Goal: Communication & Community: Answer question/provide support

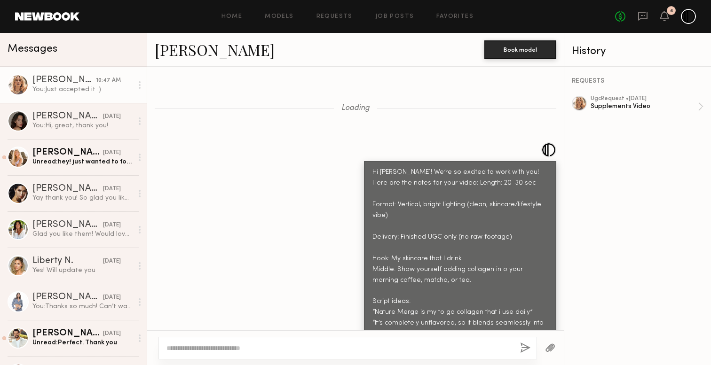
scroll to position [2009, 0]
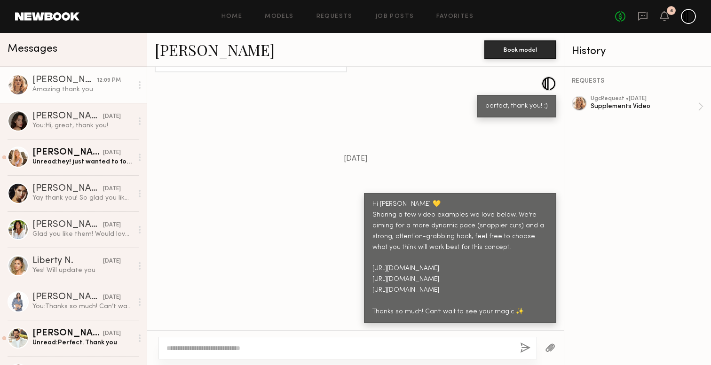
scroll to position [2009, 0]
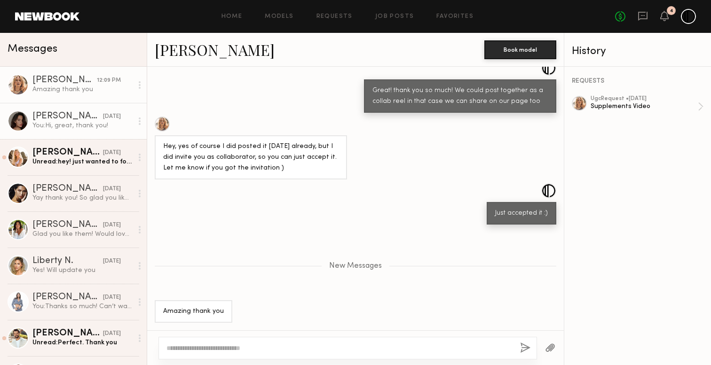
click at [55, 128] on div "You: Hi, great, thank you!" at bounding box center [82, 125] width 100 height 9
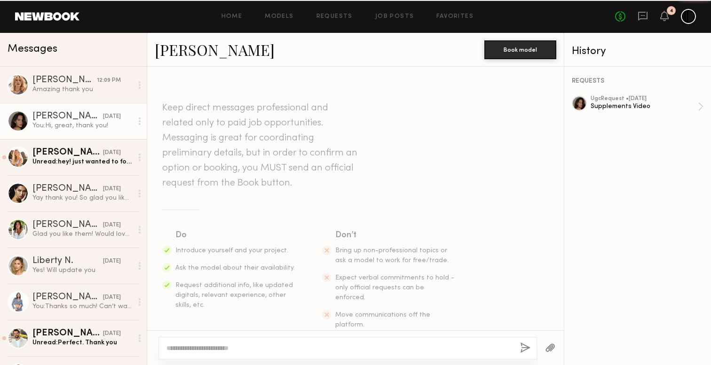
scroll to position [1368, 0]
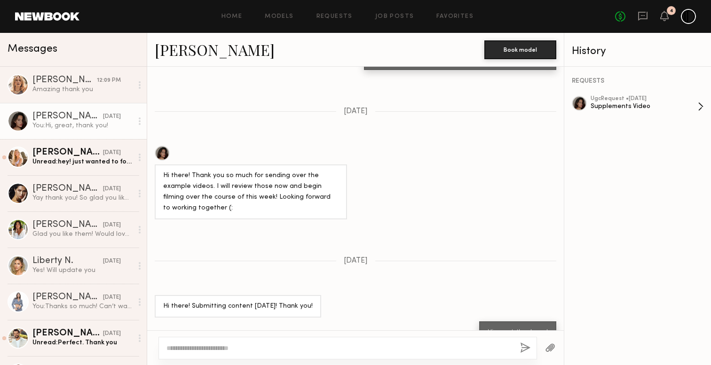
click at [640, 105] on div "Supplements Video" at bounding box center [643, 106] width 107 height 9
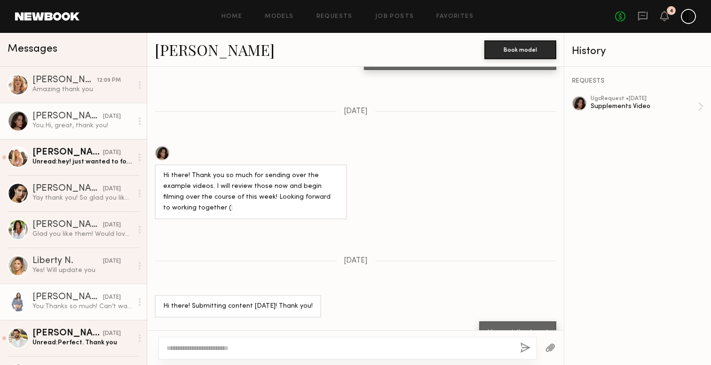
click at [49, 306] on div "You: Thanks so much! Can’t wait to see your magic ✨" at bounding box center [82, 306] width 100 height 9
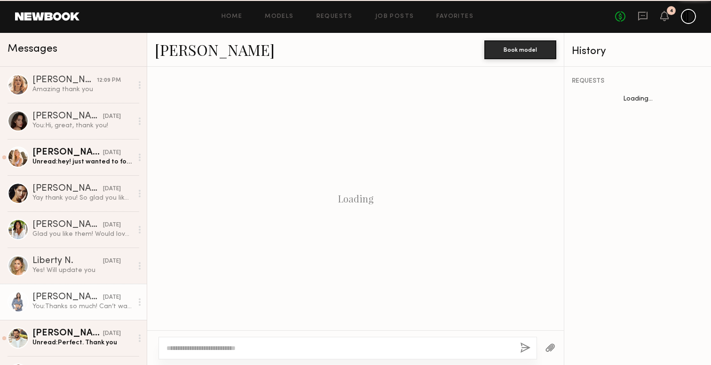
scroll to position [1133, 0]
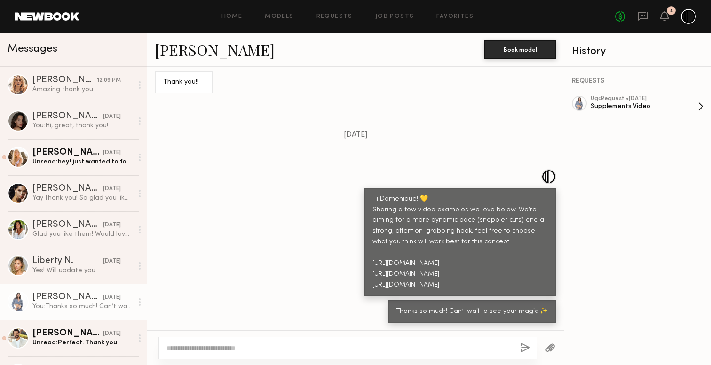
click at [627, 102] on div "Supplements Video" at bounding box center [643, 106] width 107 height 9
